Goal: Information Seeking & Learning: Learn about a topic

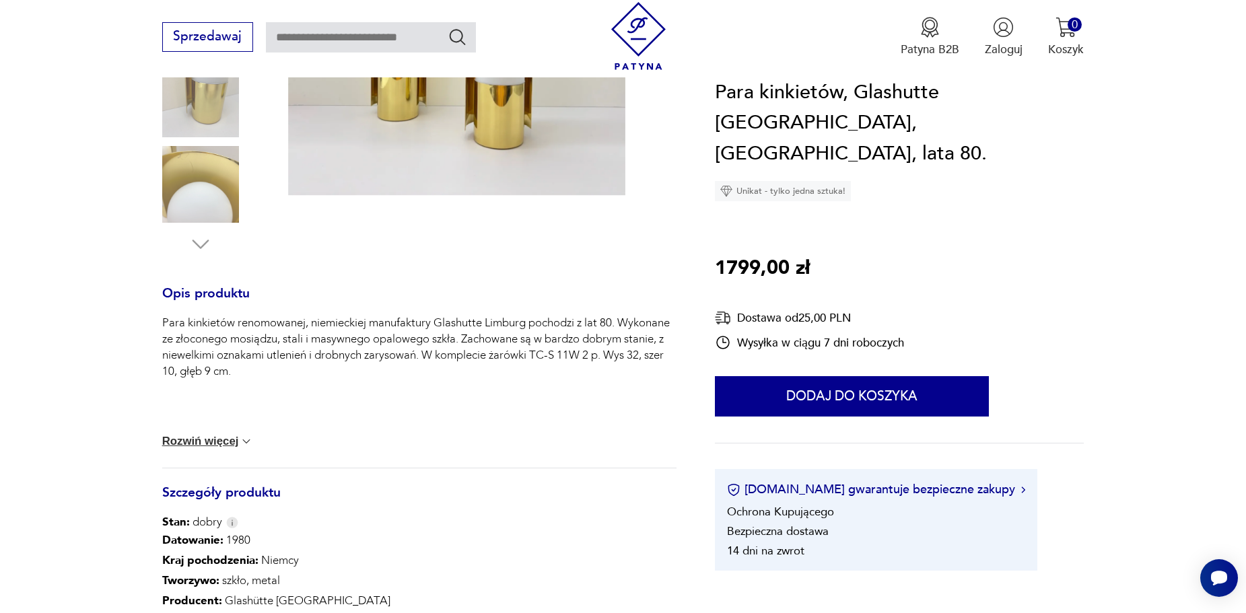
scroll to position [202, 0]
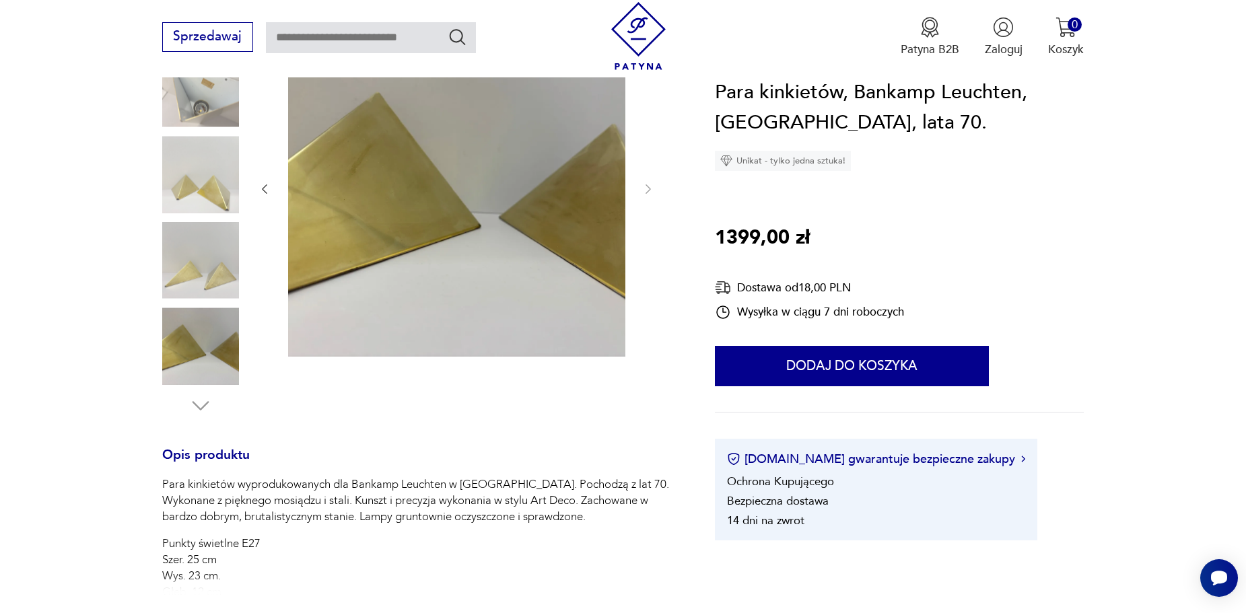
scroll to position [202, 0]
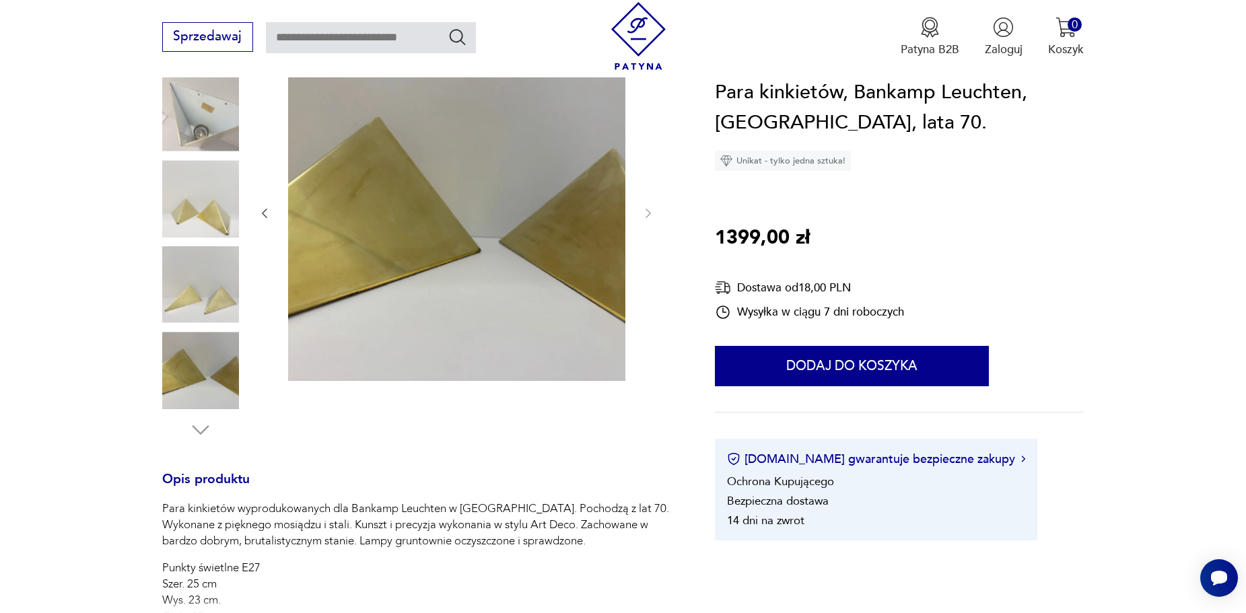
click at [213, 274] on img at bounding box center [200, 284] width 77 height 77
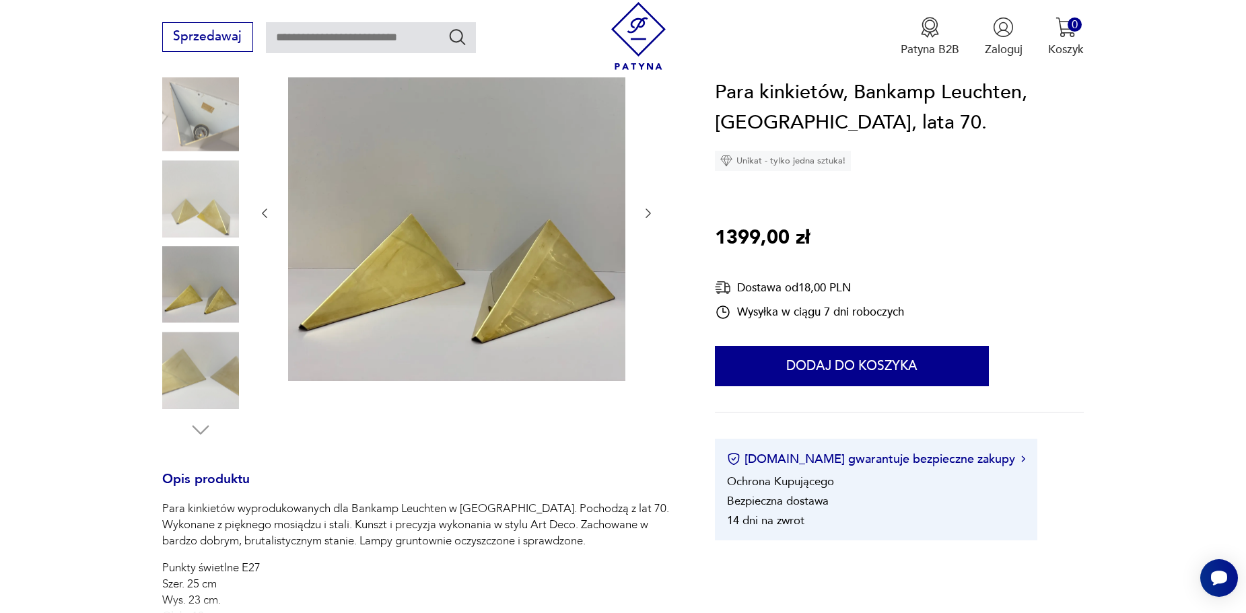
click at [208, 207] on img at bounding box center [200, 198] width 77 height 77
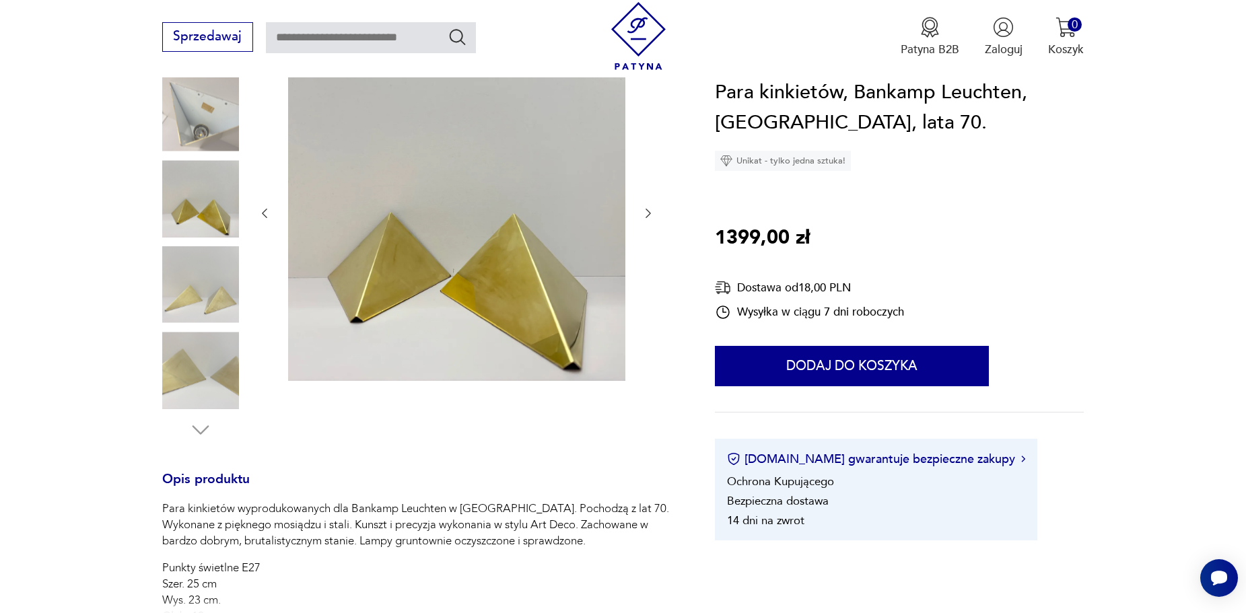
click at [187, 85] on img at bounding box center [200, 113] width 77 height 77
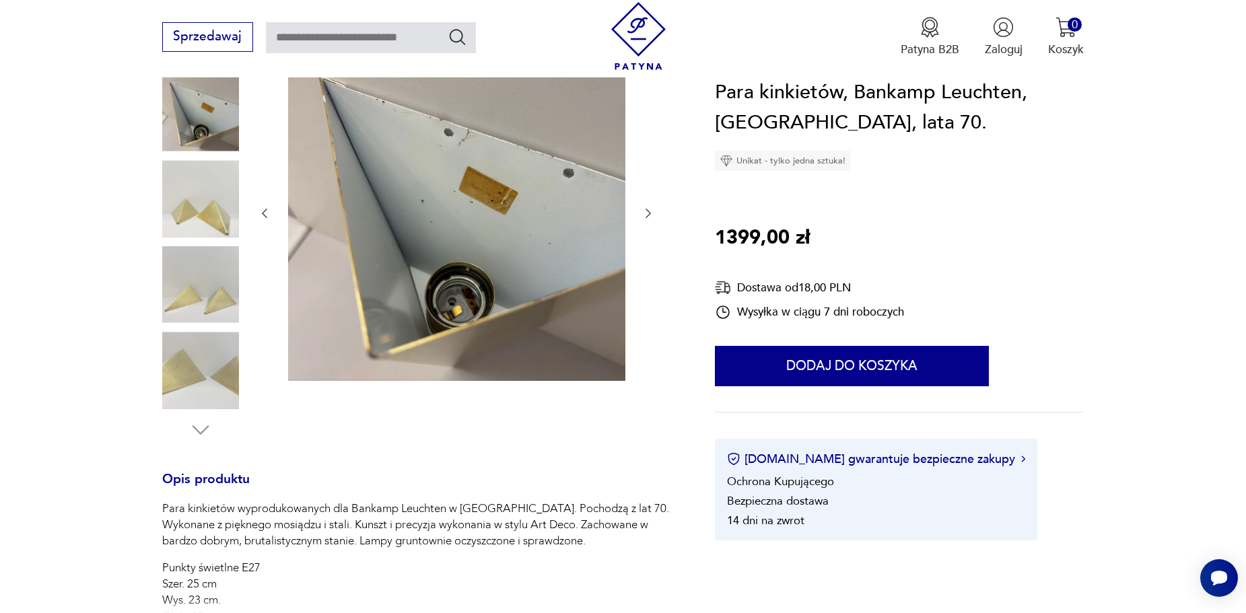
click at [201, 300] on img at bounding box center [200, 284] width 77 height 77
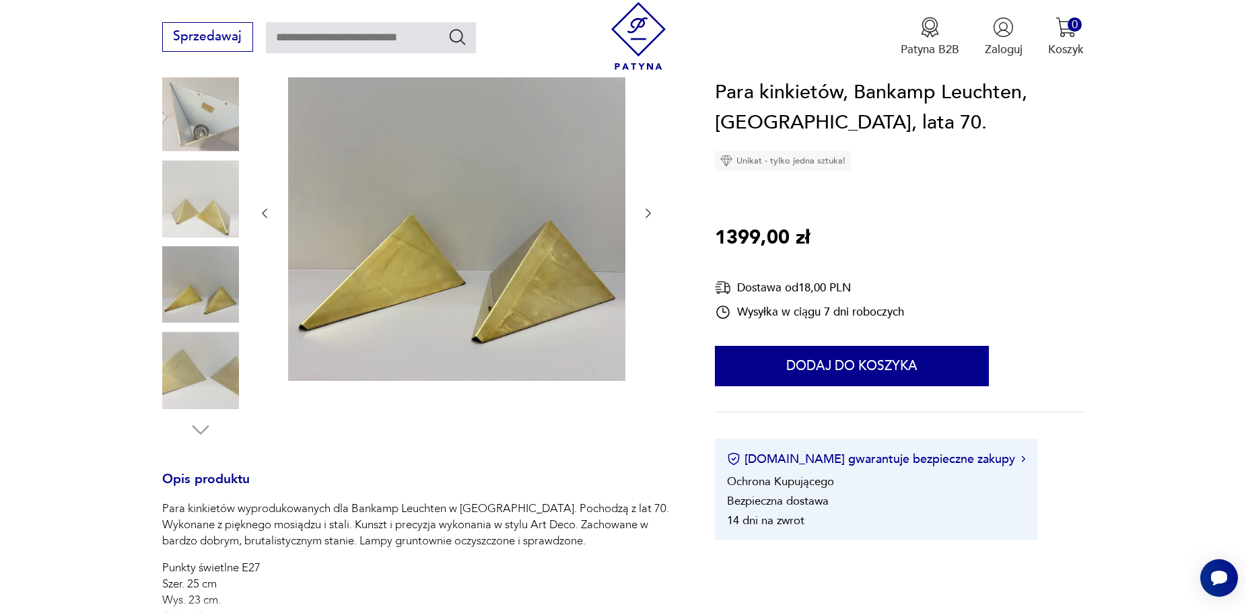
click at [203, 357] on img at bounding box center [200, 370] width 77 height 77
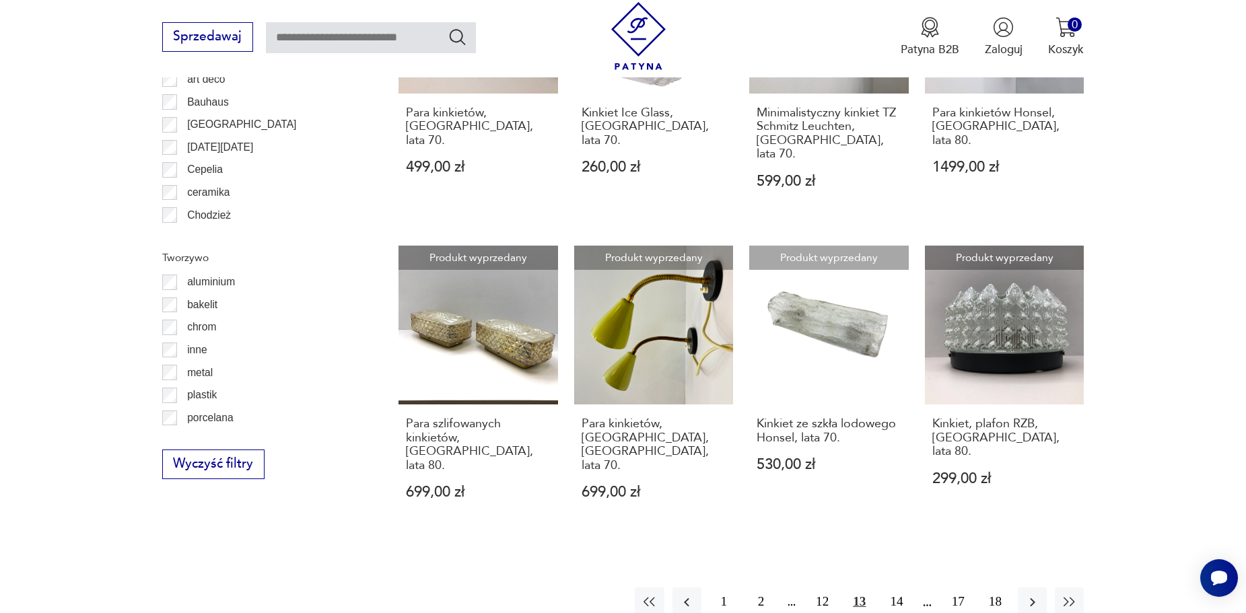
scroll to position [1410, 0]
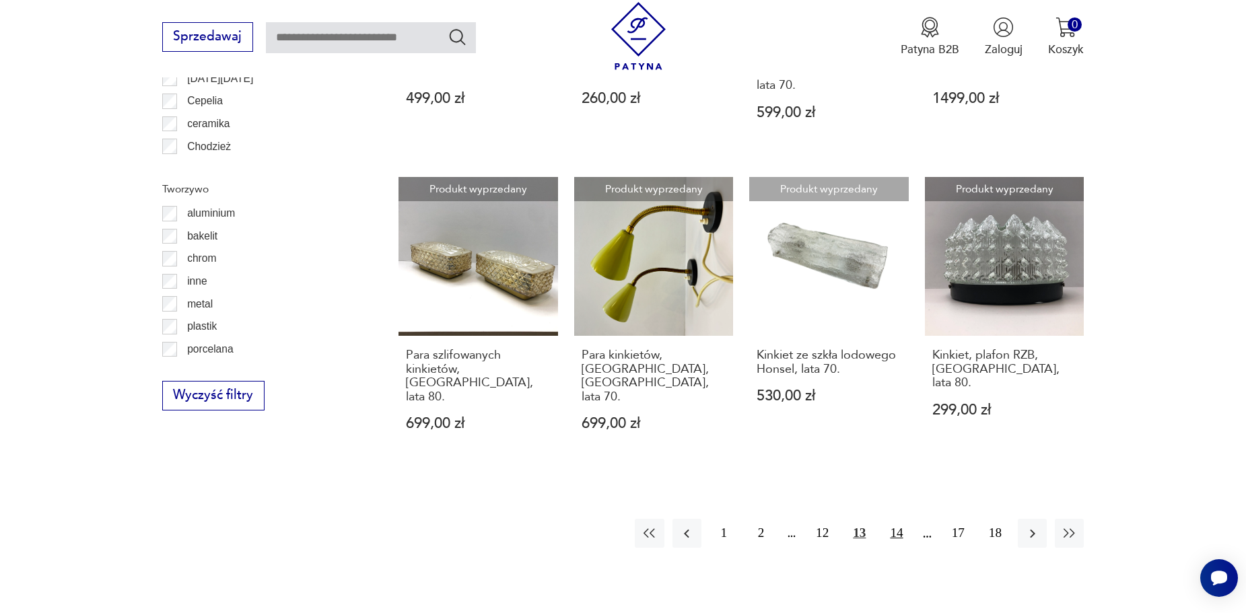
click at [901, 519] on button "14" at bounding box center [896, 533] width 29 height 29
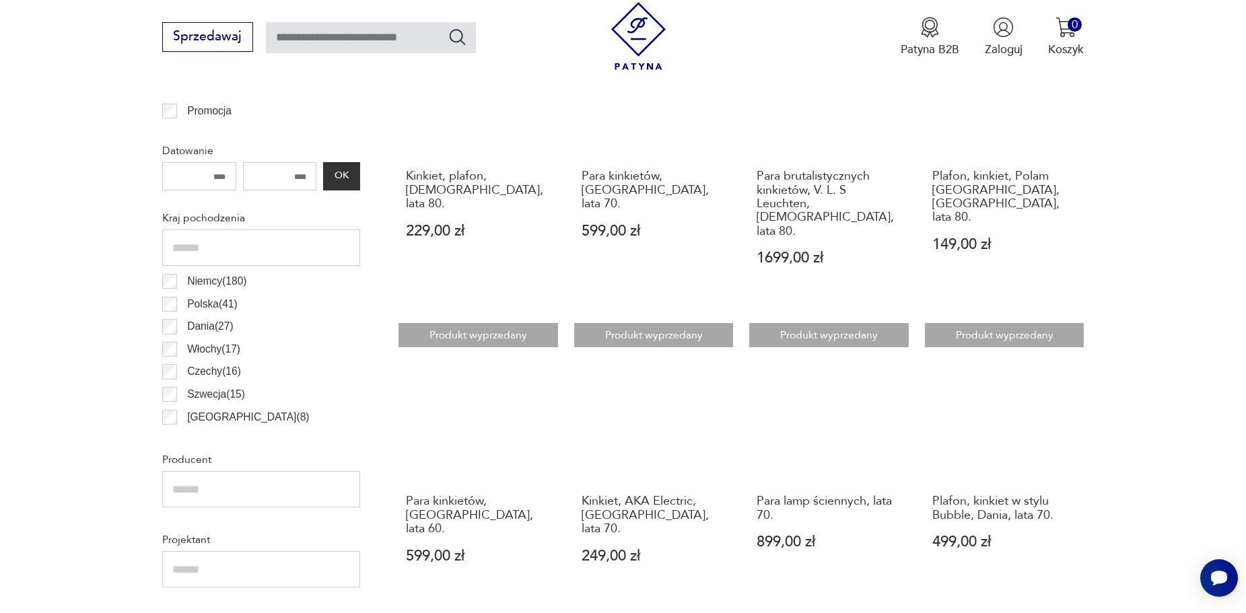
scroll to position [669, 0]
